Goal: Task Accomplishment & Management: Manage account settings

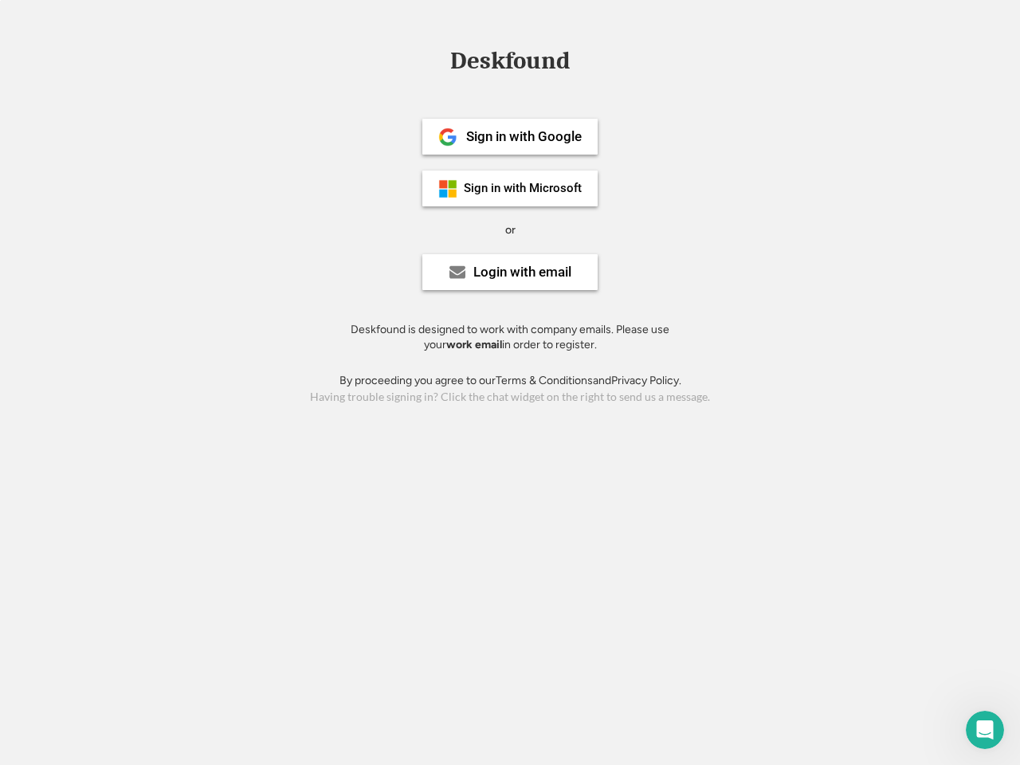
click at [510, 228] on div "or" at bounding box center [510, 230] width 10 height 16
click at [510, 64] on div "Deskfound" at bounding box center [509, 61] width 135 height 25
click at [436, 60] on div "Deskfound" at bounding box center [510, 64] width 1020 height 30
click at [510, 64] on div "Deskfound" at bounding box center [509, 61] width 135 height 25
click at [510, 230] on div "or" at bounding box center [510, 230] width 10 height 16
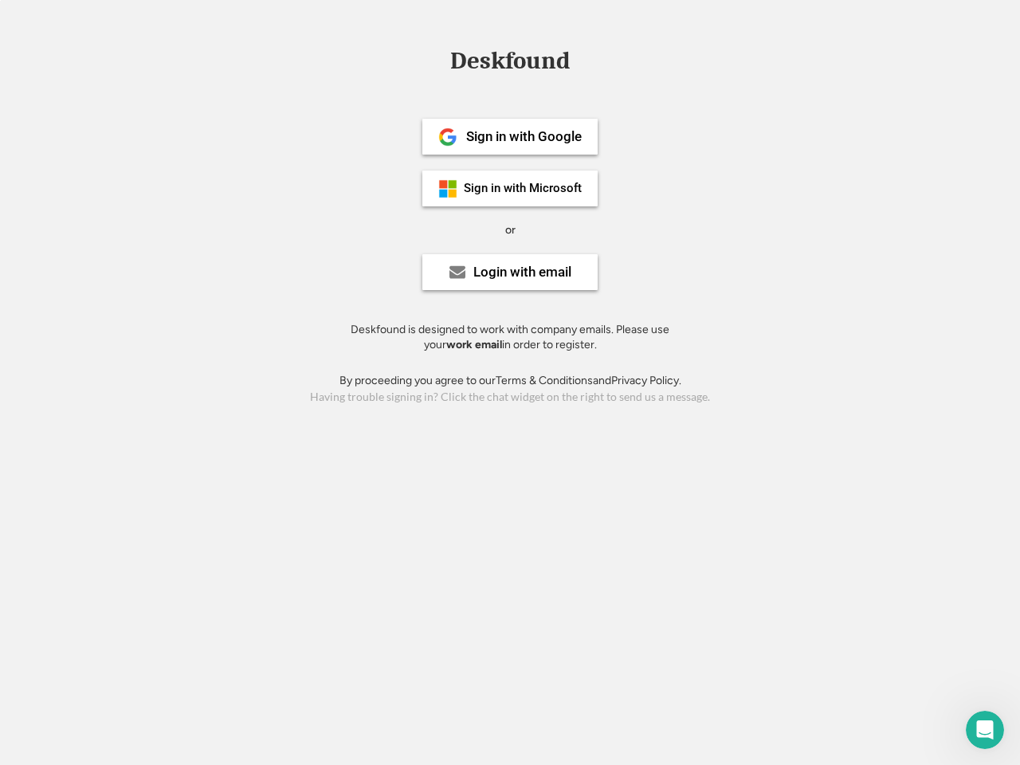
click at [510, 136] on div "Sign in with Google" at bounding box center [524, 137] width 116 height 14
click at [524, 136] on div "Sign in with Google" at bounding box center [524, 137] width 116 height 14
click at [448, 137] on img at bounding box center [447, 137] width 19 height 19
click at [510, 188] on div "Sign in with Microsoft" at bounding box center [523, 189] width 118 height 12
click at [524, 188] on div "Sign in with Microsoft" at bounding box center [523, 189] width 118 height 12
